Goal: Navigation & Orientation: Find specific page/section

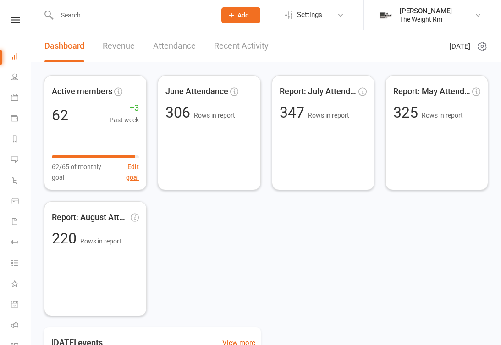
click at [16, 93] on link "Calendar" at bounding box center [21, 98] width 21 height 21
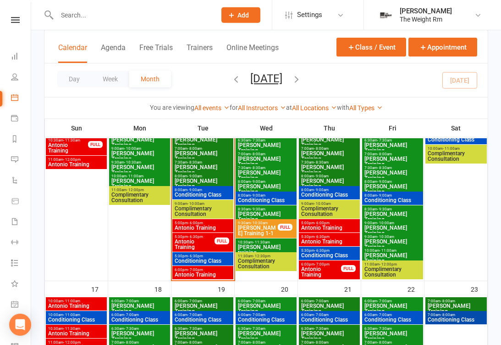
scroll to position [473, 0]
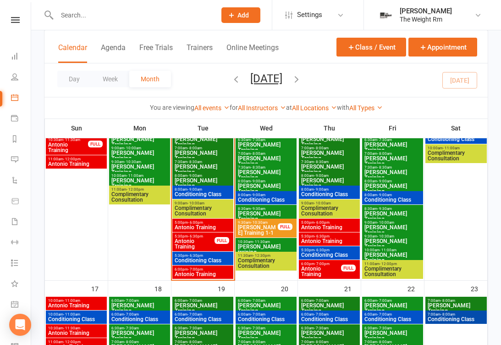
click at [216, 224] on span "Antonio Training" at bounding box center [202, 227] width 57 height 6
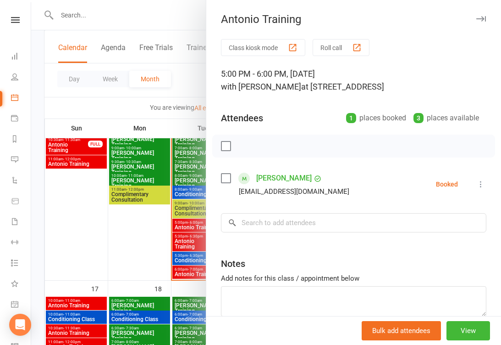
click at [190, 238] on div at bounding box center [266, 172] width 470 height 345
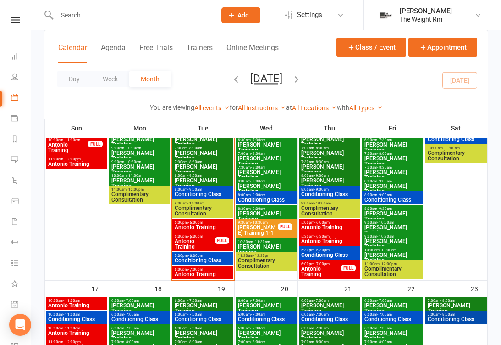
click at [195, 242] on span "Antonio Training" at bounding box center [194, 243] width 41 height 11
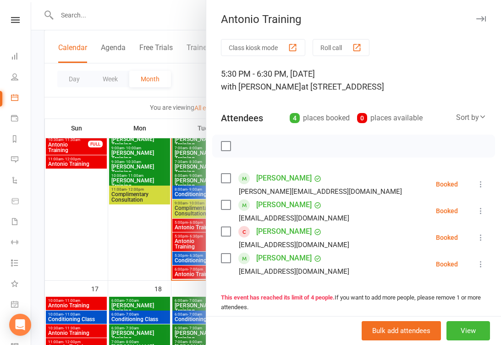
click at [192, 265] on div at bounding box center [266, 172] width 470 height 345
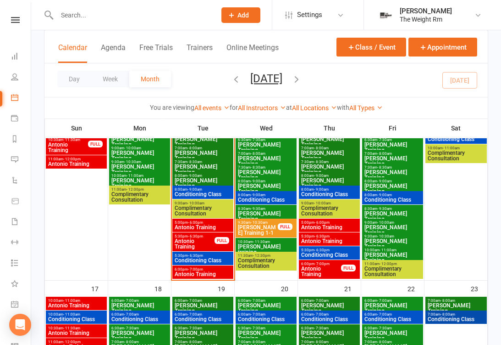
click at [199, 273] on span "Antonio Training" at bounding box center [202, 274] width 57 height 6
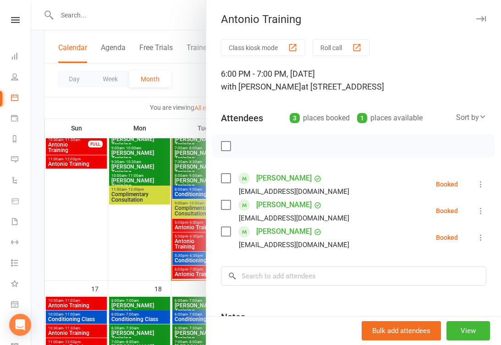
click at [189, 272] on div at bounding box center [266, 172] width 470 height 345
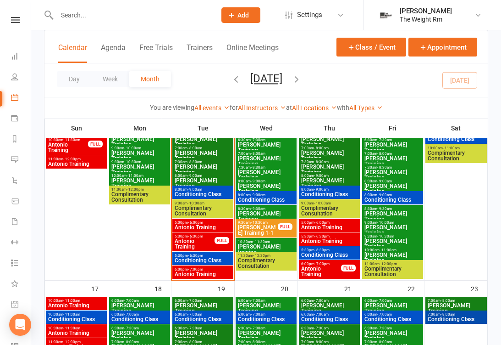
click at [197, 241] on span "Antonio Training" at bounding box center [194, 243] width 41 height 11
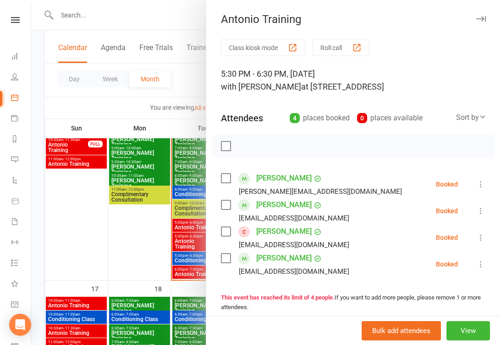
click at [193, 258] on div at bounding box center [266, 172] width 470 height 345
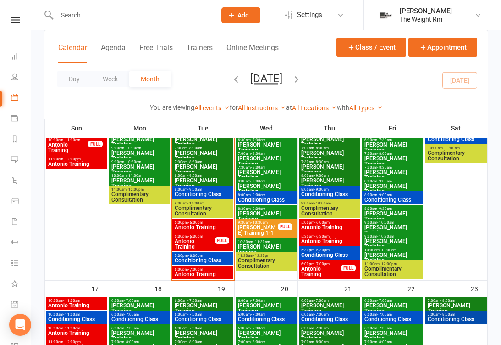
click at [200, 228] on span "Antonio Training" at bounding box center [202, 227] width 57 height 6
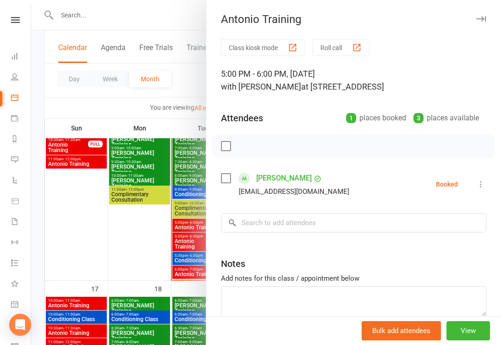
click at [181, 246] on div at bounding box center [266, 172] width 470 height 345
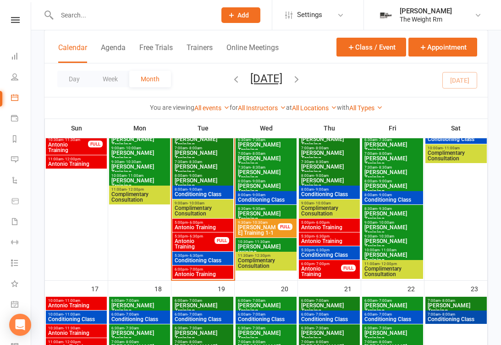
click at [194, 241] on span "Antonio Training" at bounding box center [194, 243] width 41 height 11
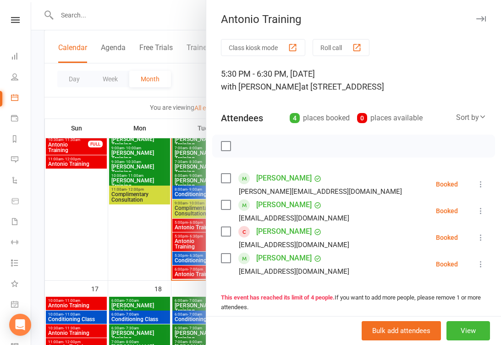
click at [189, 253] on div at bounding box center [266, 172] width 470 height 345
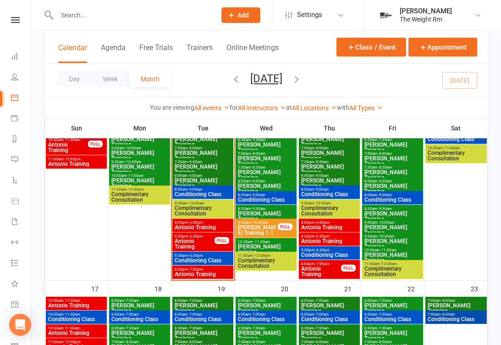
click at [197, 273] on span "Antonio Training" at bounding box center [202, 274] width 57 height 6
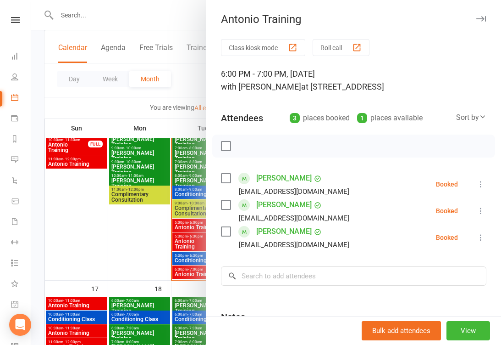
click at [188, 260] on div at bounding box center [266, 172] width 470 height 345
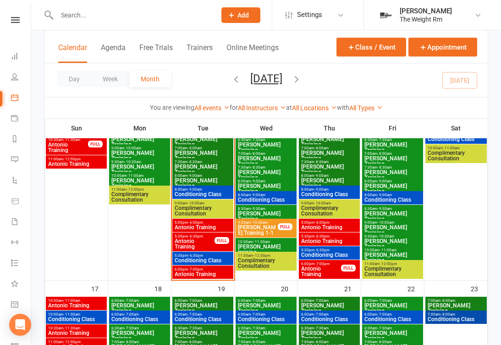
click at [331, 229] on span "Antonio Training" at bounding box center [329, 227] width 57 height 6
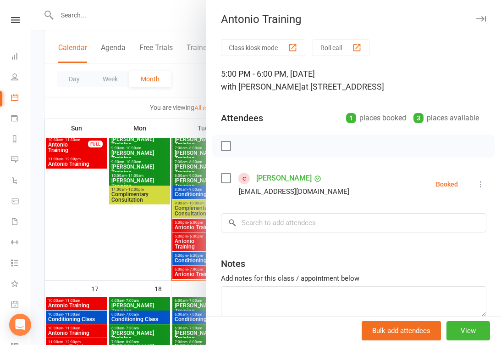
click at [183, 240] on div at bounding box center [266, 172] width 470 height 345
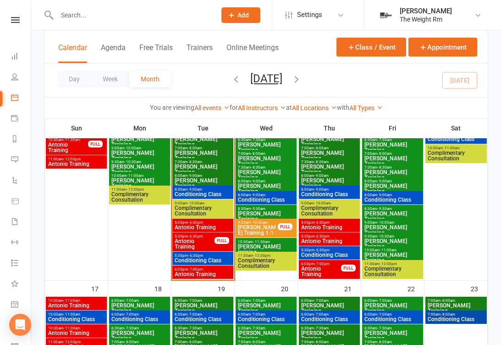
click at [330, 238] on span "Antonio Training" at bounding box center [329, 241] width 57 height 6
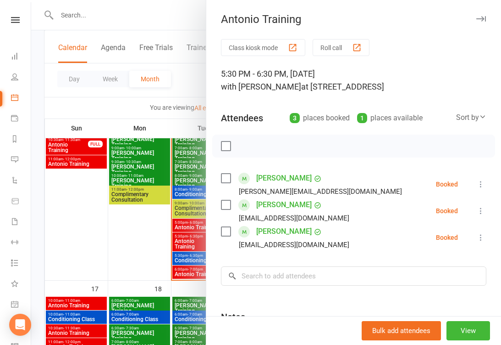
click at [184, 243] on div at bounding box center [266, 172] width 470 height 345
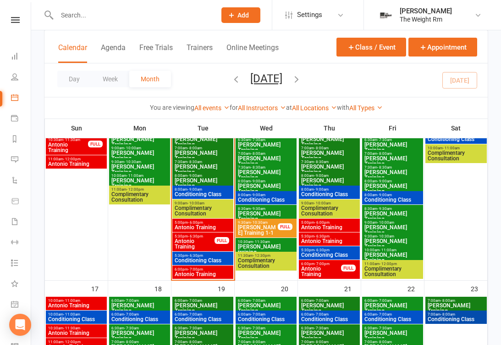
click at [323, 276] on span "Antonio Training" at bounding box center [321, 271] width 41 height 11
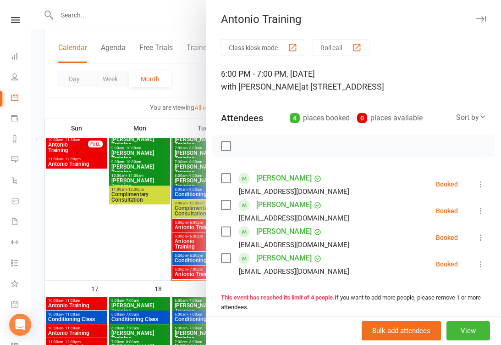
click at [189, 256] on div at bounding box center [266, 172] width 470 height 345
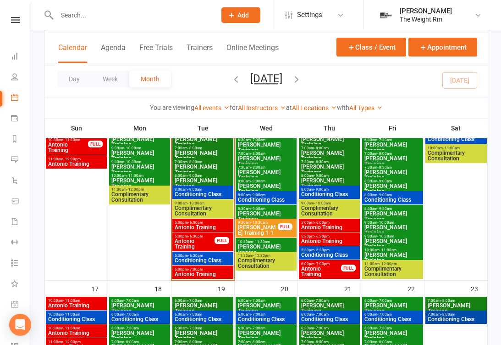
click at [195, 243] on span "Antonio Training" at bounding box center [194, 243] width 41 height 11
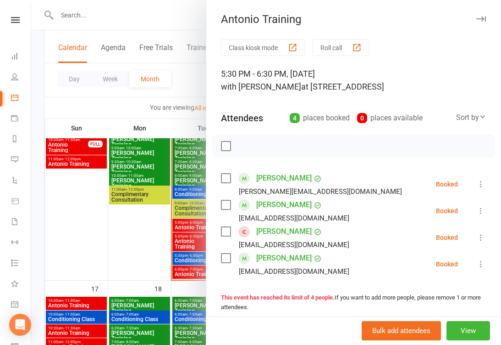
click at [189, 267] on div at bounding box center [266, 172] width 470 height 345
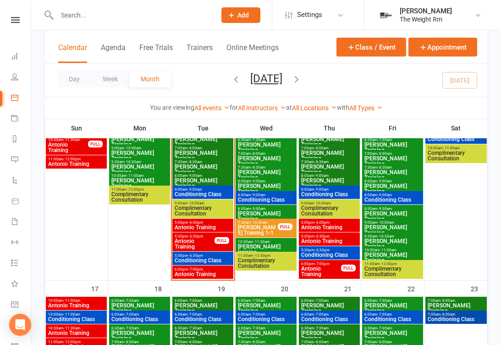
click at [193, 273] on span "Antonio Training" at bounding box center [202, 274] width 57 height 6
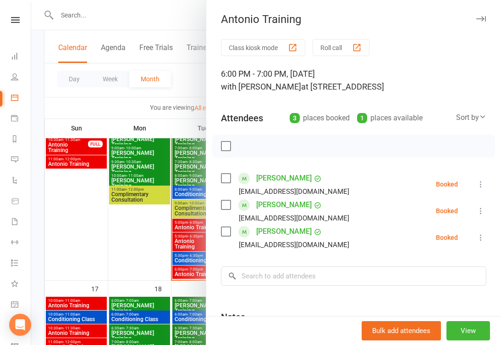
click at [188, 247] on div at bounding box center [266, 172] width 470 height 345
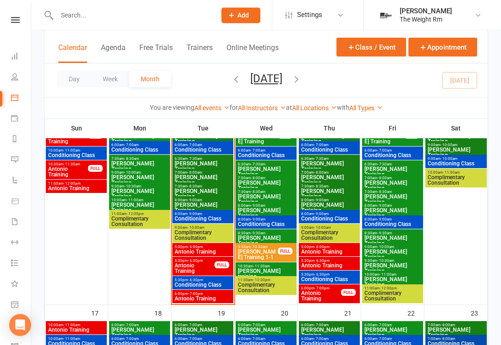
scroll to position [450, 0]
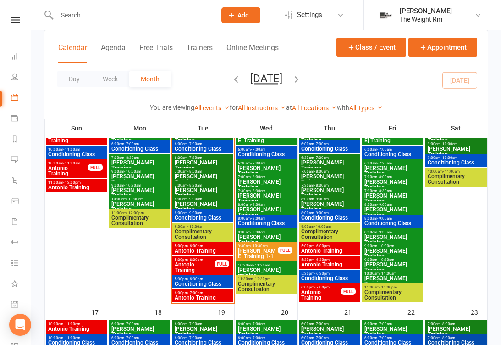
click at [201, 283] on span "Conditioning Class" at bounding box center [202, 284] width 57 height 6
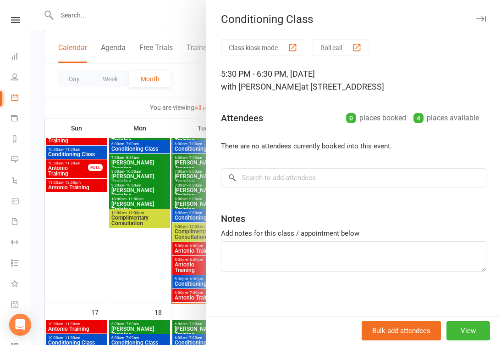
click at [181, 257] on div at bounding box center [266, 172] width 470 height 345
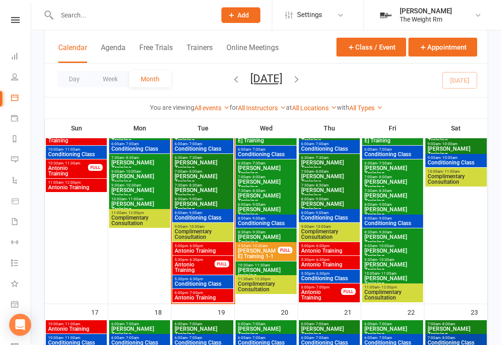
click at [18, 304] on link "General attendance" at bounding box center [21, 305] width 21 height 21
